Goal: Information Seeking & Learning: Learn about a topic

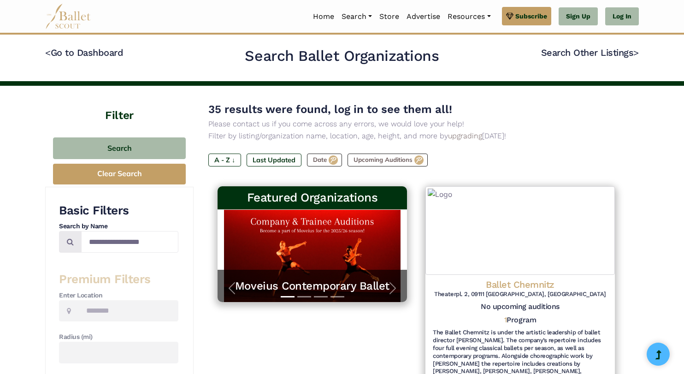
type input "*******"
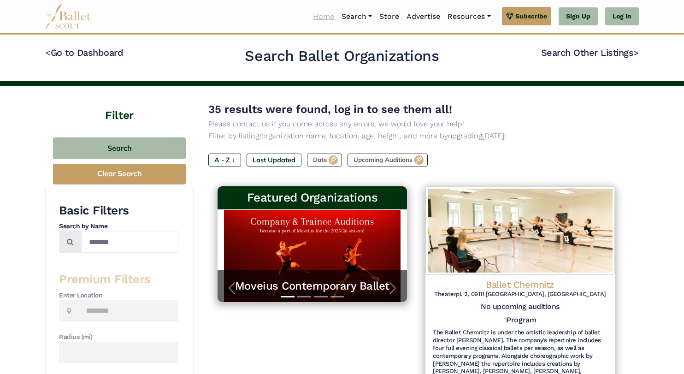
click at [322, 16] on link "Home" at bounding box center [323, 16] width 29 height 19
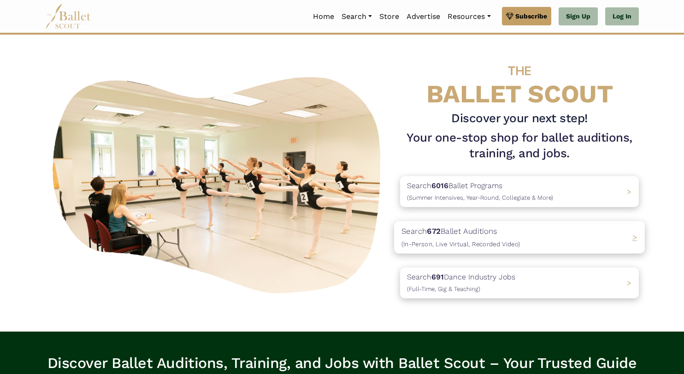
click at [434, 229] on b "672" at bounding box center [433, 230] width 13 height 9
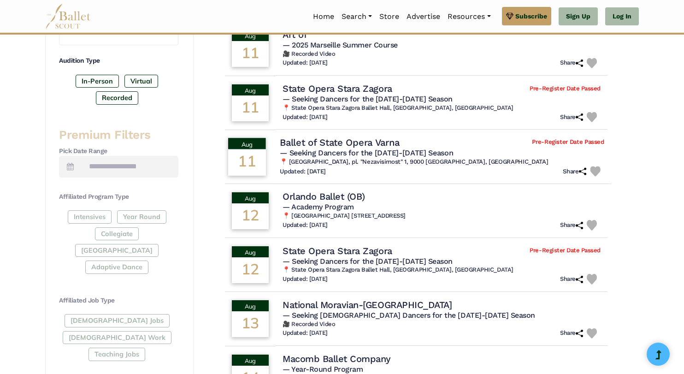
scroll to position [292, 0]
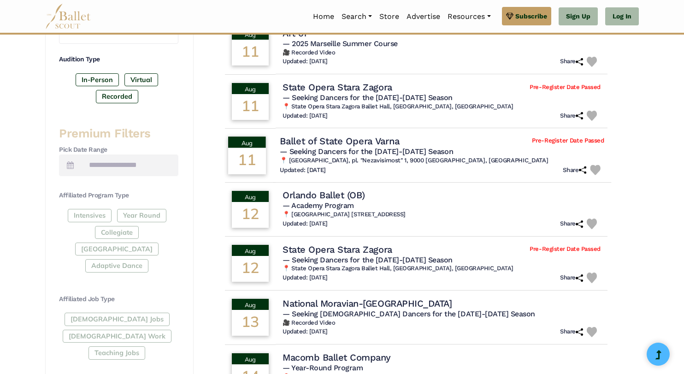
click at [346, 143] on h4 "Ballet of State Opera Varna" at bounding box center [339, 141] width 119 height 12
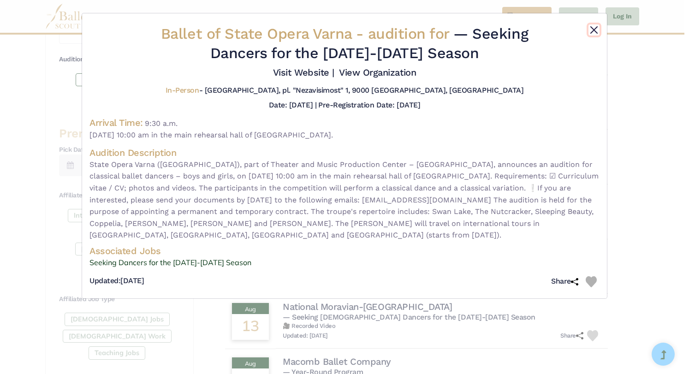
click at [595, 26] on button "Close" at bounding box center [594, 29] width 11 height 11
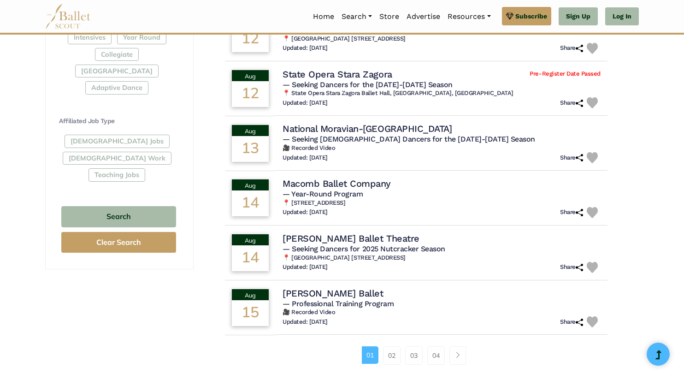
scroll to position [470, 0]
click at [323, 194] on span "— Year-Round Program" at bounding box center [321, 193] width 82 height 9
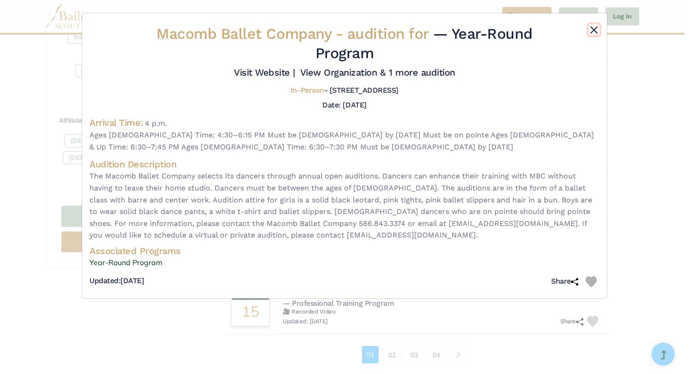
click at [597, 27] on button "Close" at bounding box center [594, 29] width 11 height 11
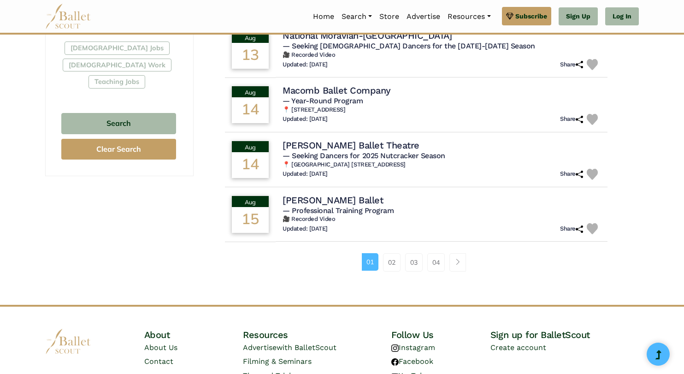
scroll to position [565, 0]
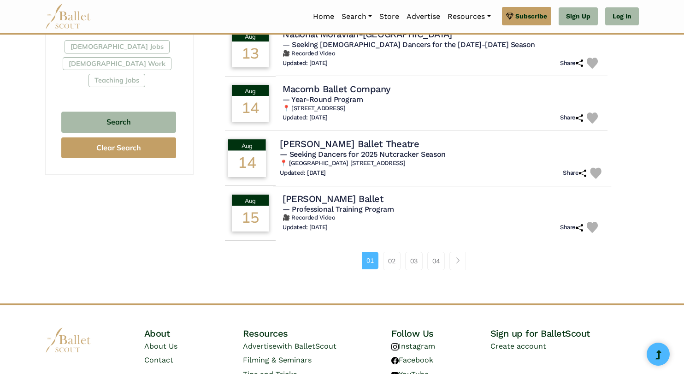
click at [386, 170] on div "Updated: July 16, 2025 Share" at bounding box center [442, 172] width 325 height 11
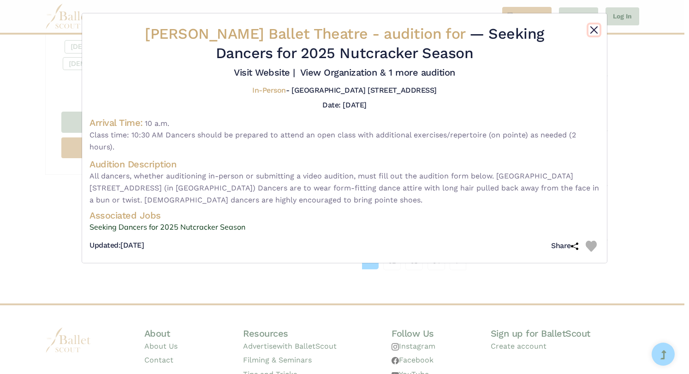
click at [591, 33] on button "Close" at bounding box center [594, 29] width 11 height 11
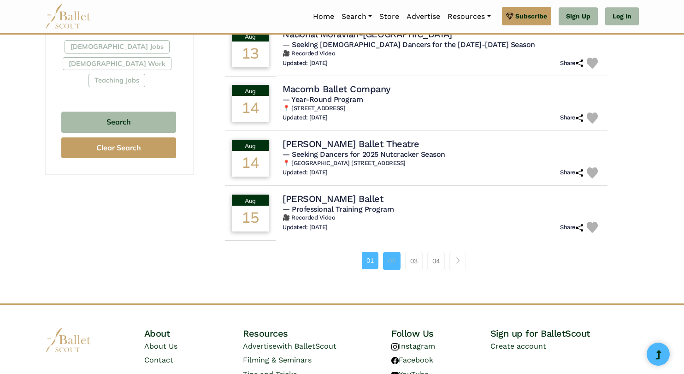
click at [391, 265] on link "02" at bounding box center [392, 261] width 18 height 18
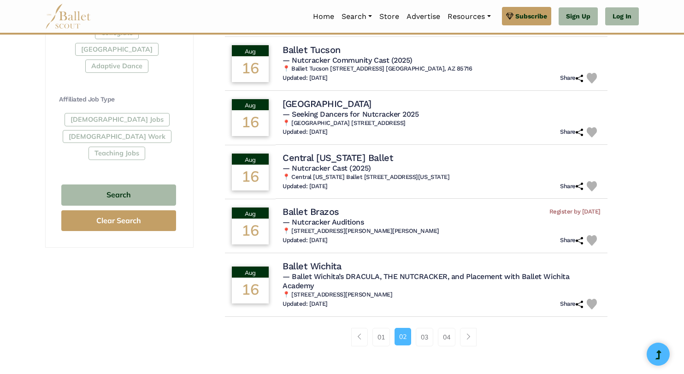
scroll to position [492, 0]
click at [421, 342] on link "03" at bounding box center [425, 336] width 18 height 18
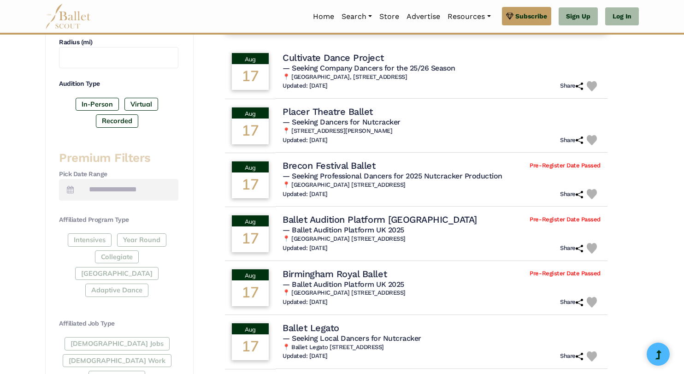
scroll to position [268, 0]
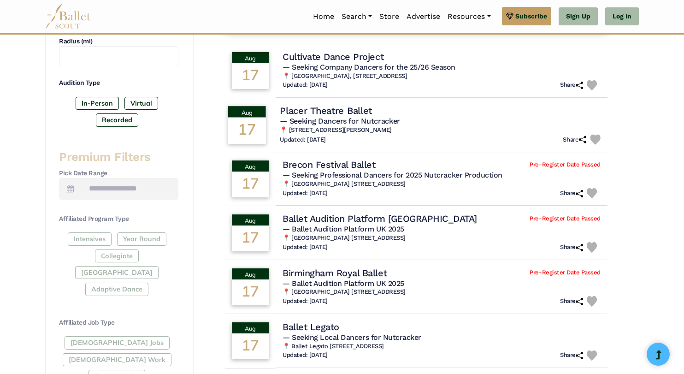
click at [391, 133] on h6 "📍 [STREET_ADDRESS][PERSON_NAME]" at bounding box center [442, 130] width 325 height 8
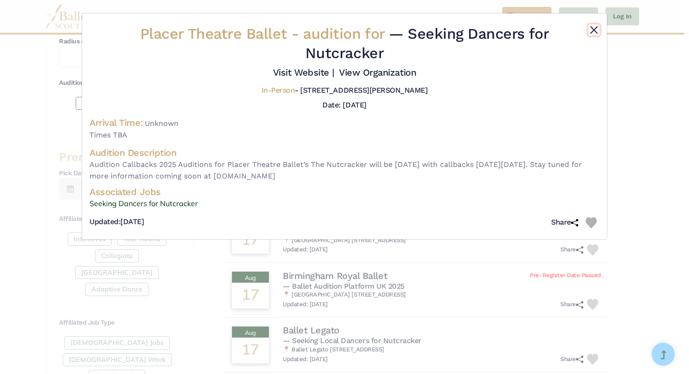
click at [592, 29] on button "Close" at bounding box center [594, 29] width 11 height 11
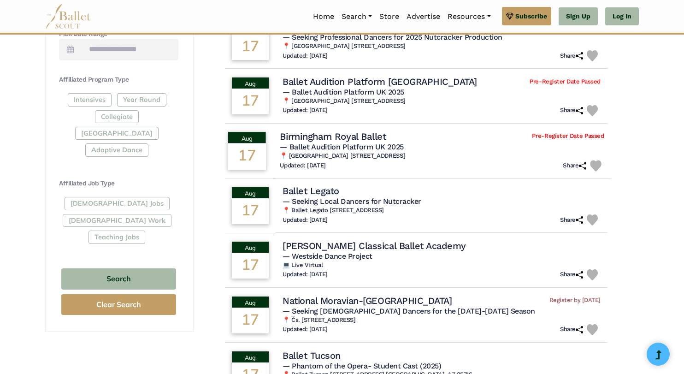
scroll to position [409, 0]
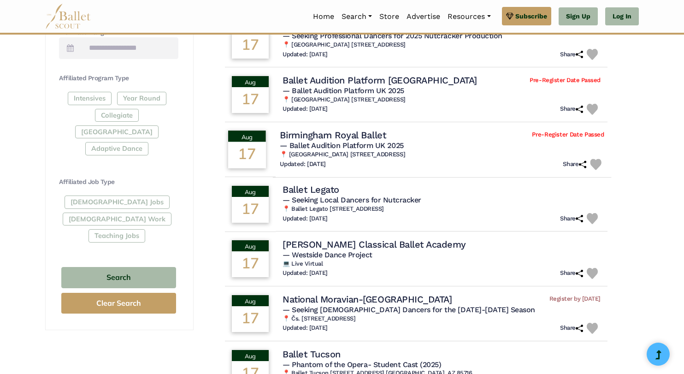
click at [471, 140] on div "Birmingham Royal Ballet Pre-Register Date Passed" at bounding box center [442, 135] width 325 height 12
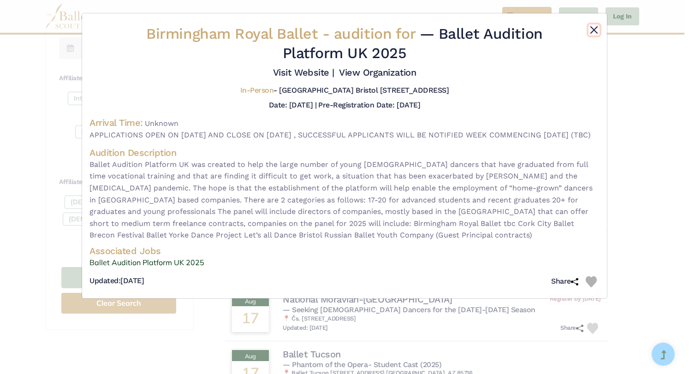
click at [595, 26] on button "Close" at bounding box center [594, 29] width 11 height 11
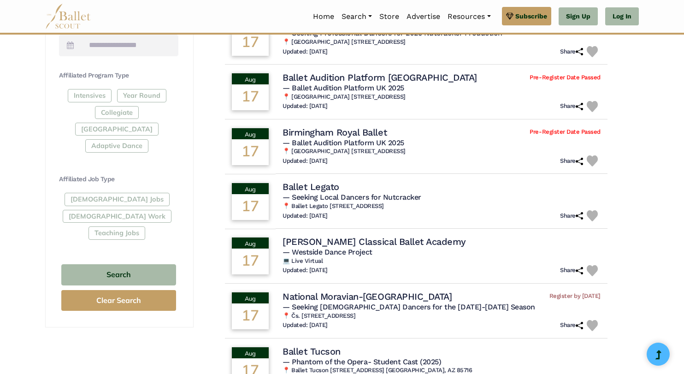
scroll to position [407, 0]
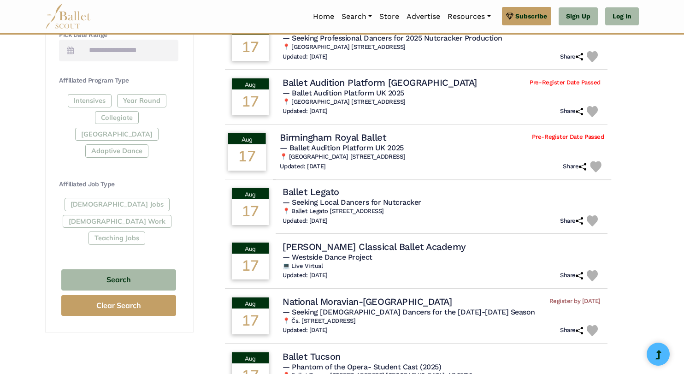
click at [343, 162] on div "Updated: June 13, 2025 Share" at bounding box center [442, 166] width 325 height 11
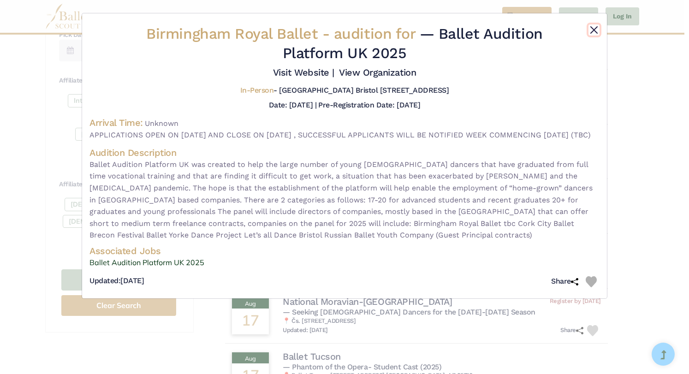
click at [593, 30] on button "Close" at bounding box center [594, 29] width 11 height 11
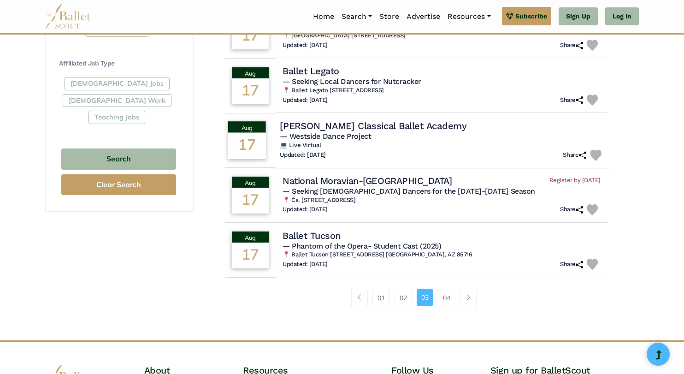
scroll to position [527, 0]
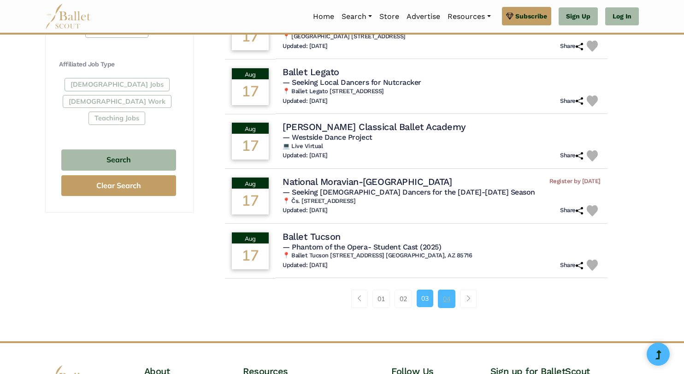
click at [447, 301] on link "04" at bounding box center [447, 299] width 18 height 18
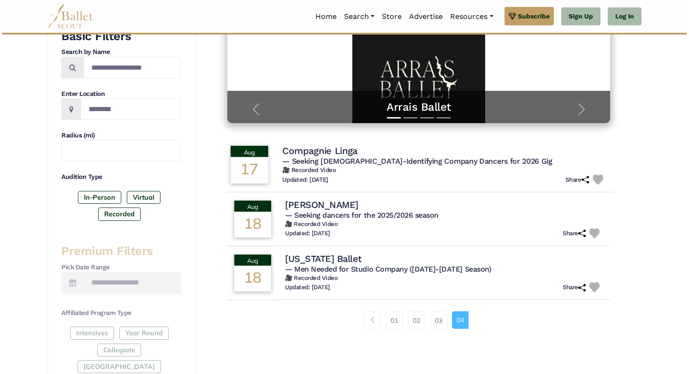
scroll to position [175, 0]
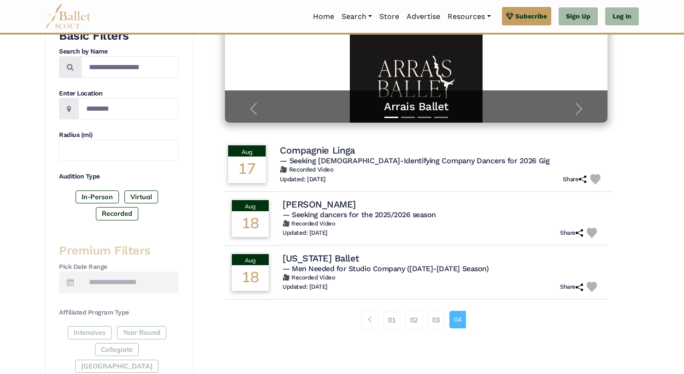
click at [387, 157] on span "— Seeking [DEMOGRAPHIC_DATA]-Identifying Company Dancers for 2026 Gig" at bounding box center [415, 160] width 270 height 9
